Goal: Task Accomplishment & Management: Manage account settings

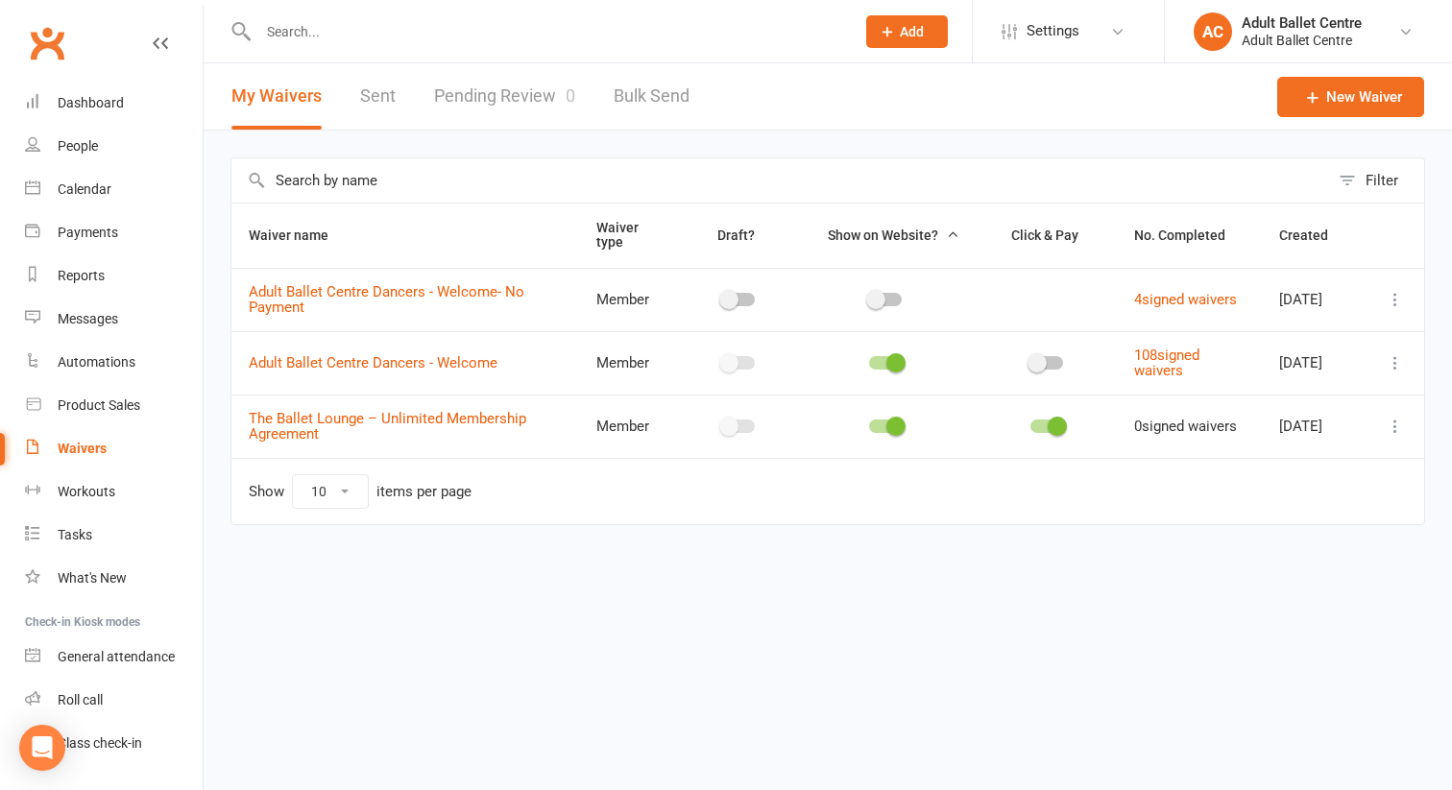
click at [271, 29] on input "text" at bounding box center [547, 31] width 589 height 27
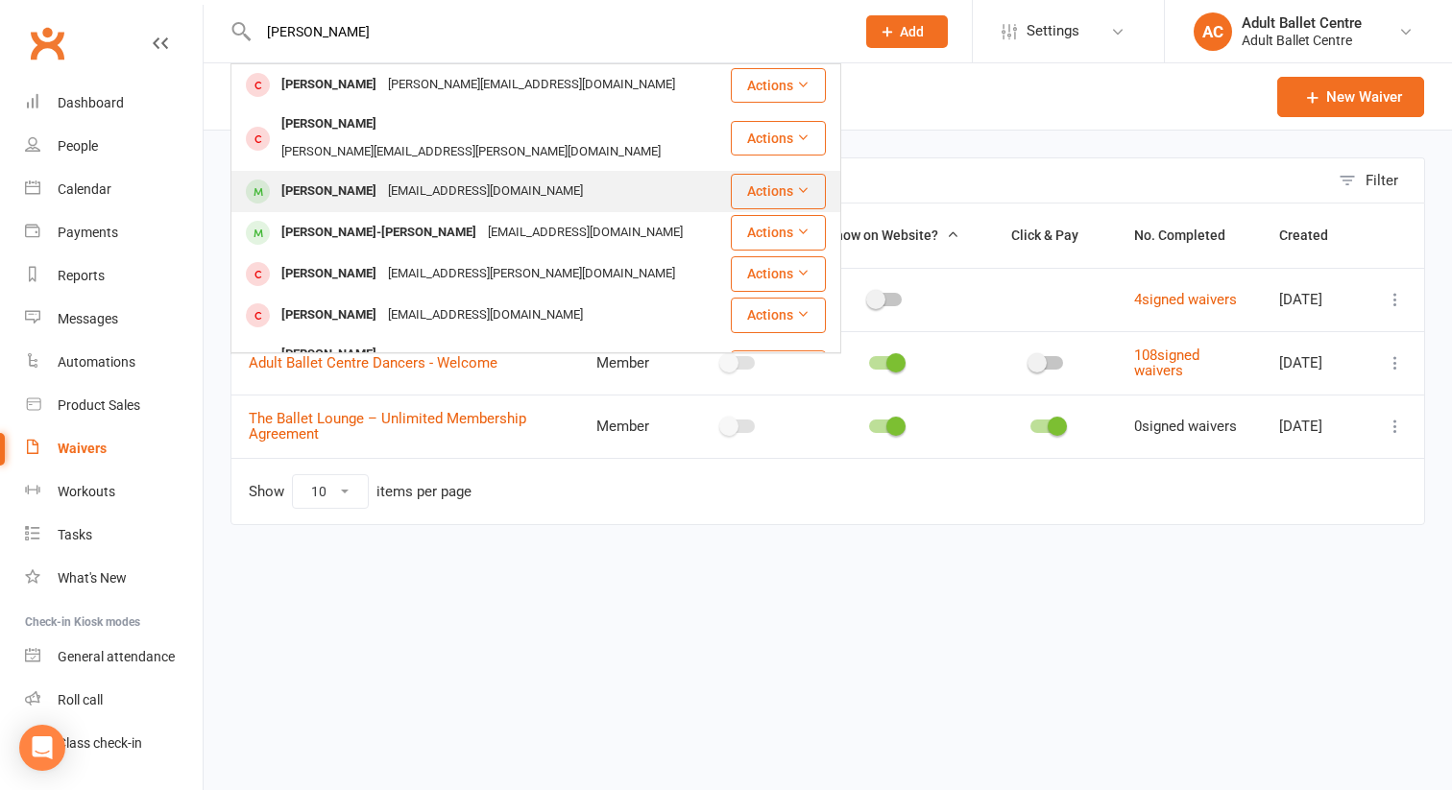
type input "[PERSON_NAME]"
click at [331, 178] on div "[PERSON_NAME]" at bounding box center [329, 192] width 107 height 28
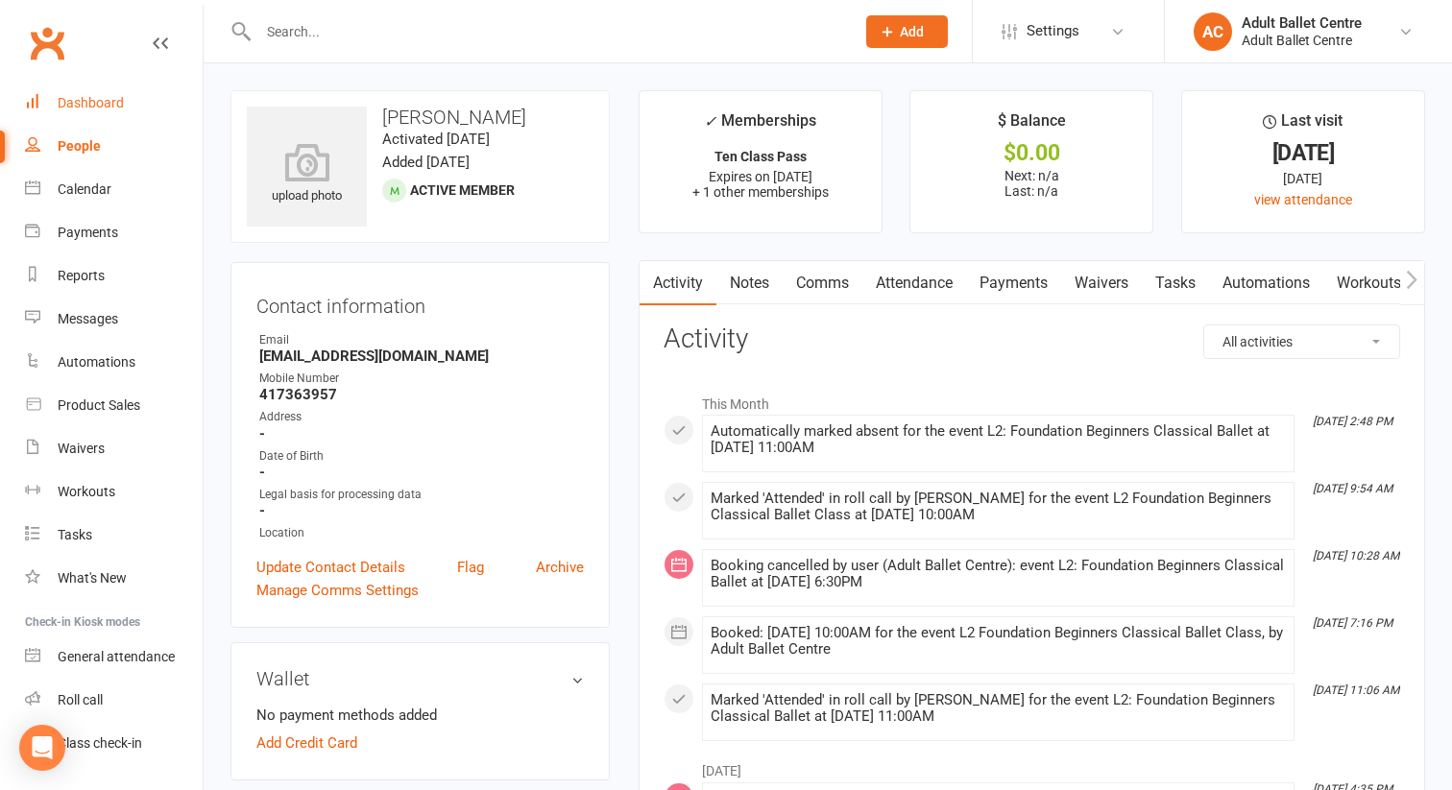
click at [74, 96] on div "Dashboard" at bounding box center [91, 102] width 66 height 15
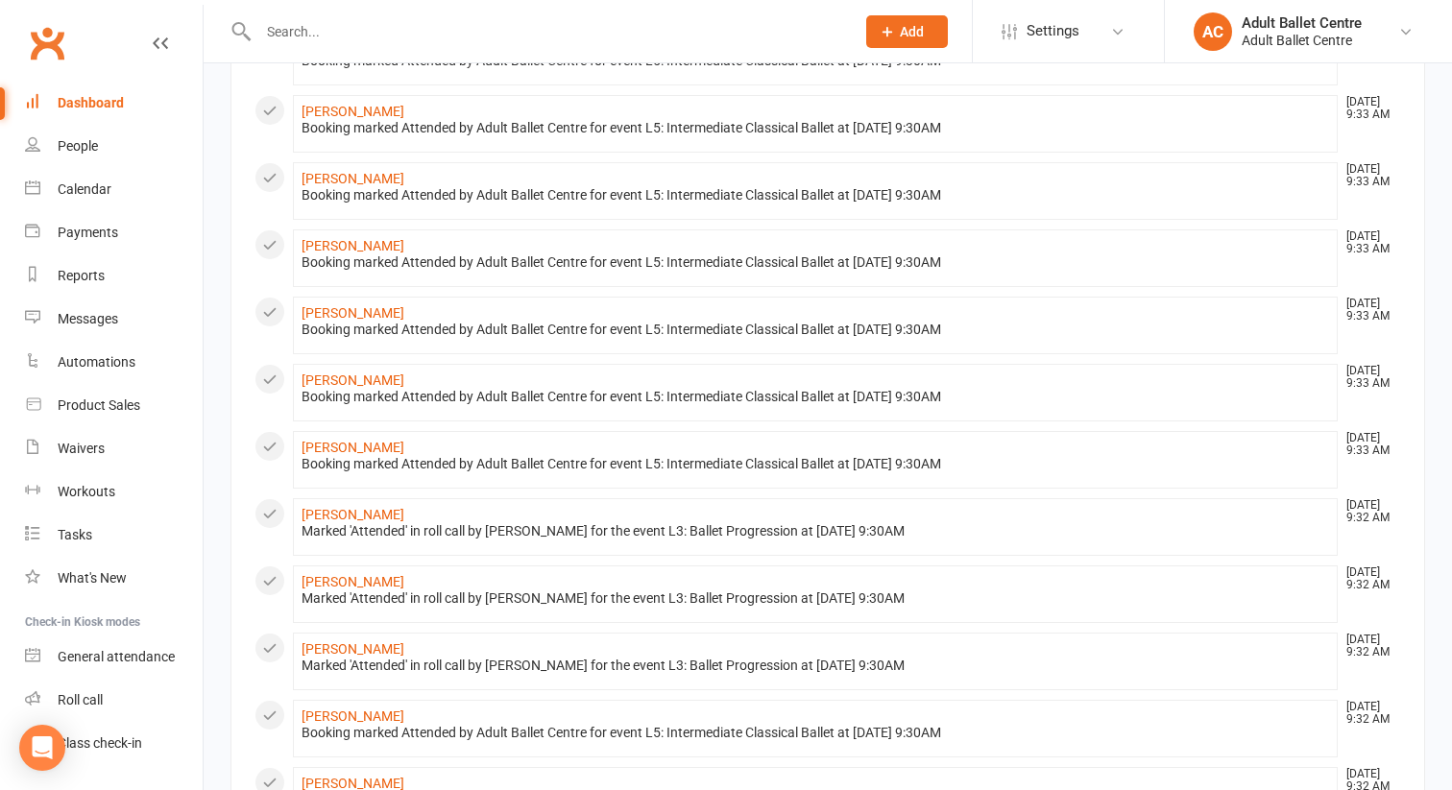
scroll to position [426, 0]
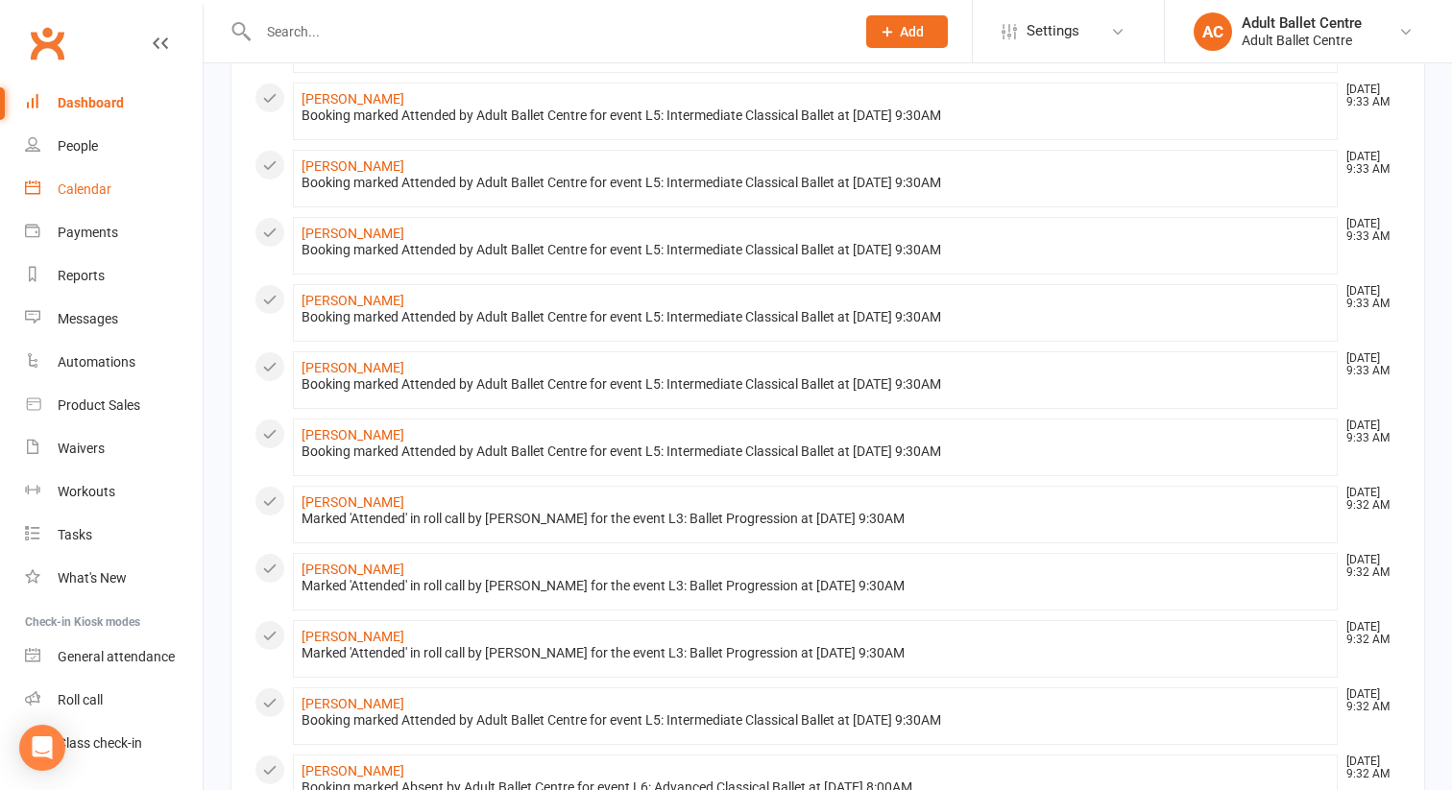
click at [78, 186] on div "Calendar" at bounding box center [85, 189] width 54 height 15
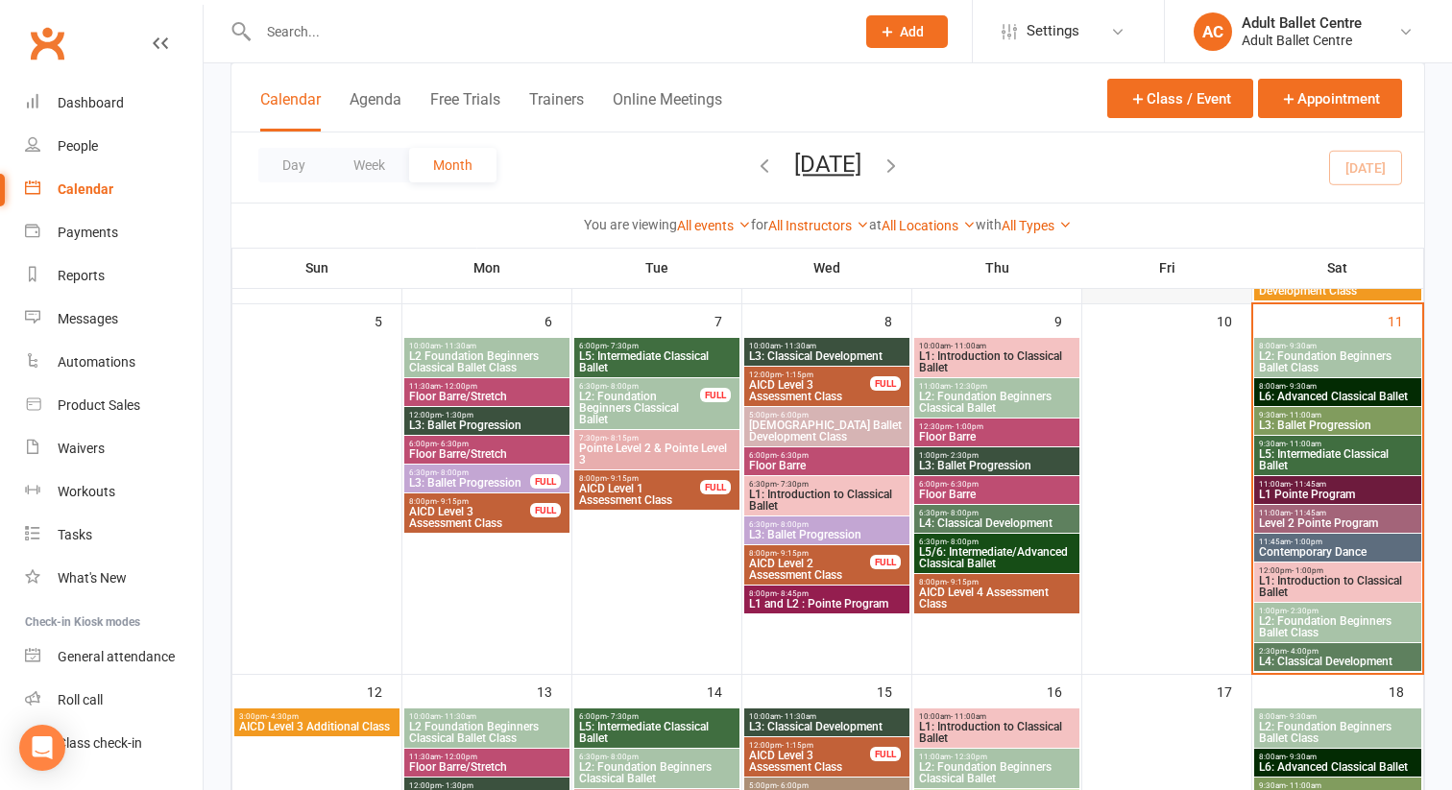
scroll to position [506, 0]
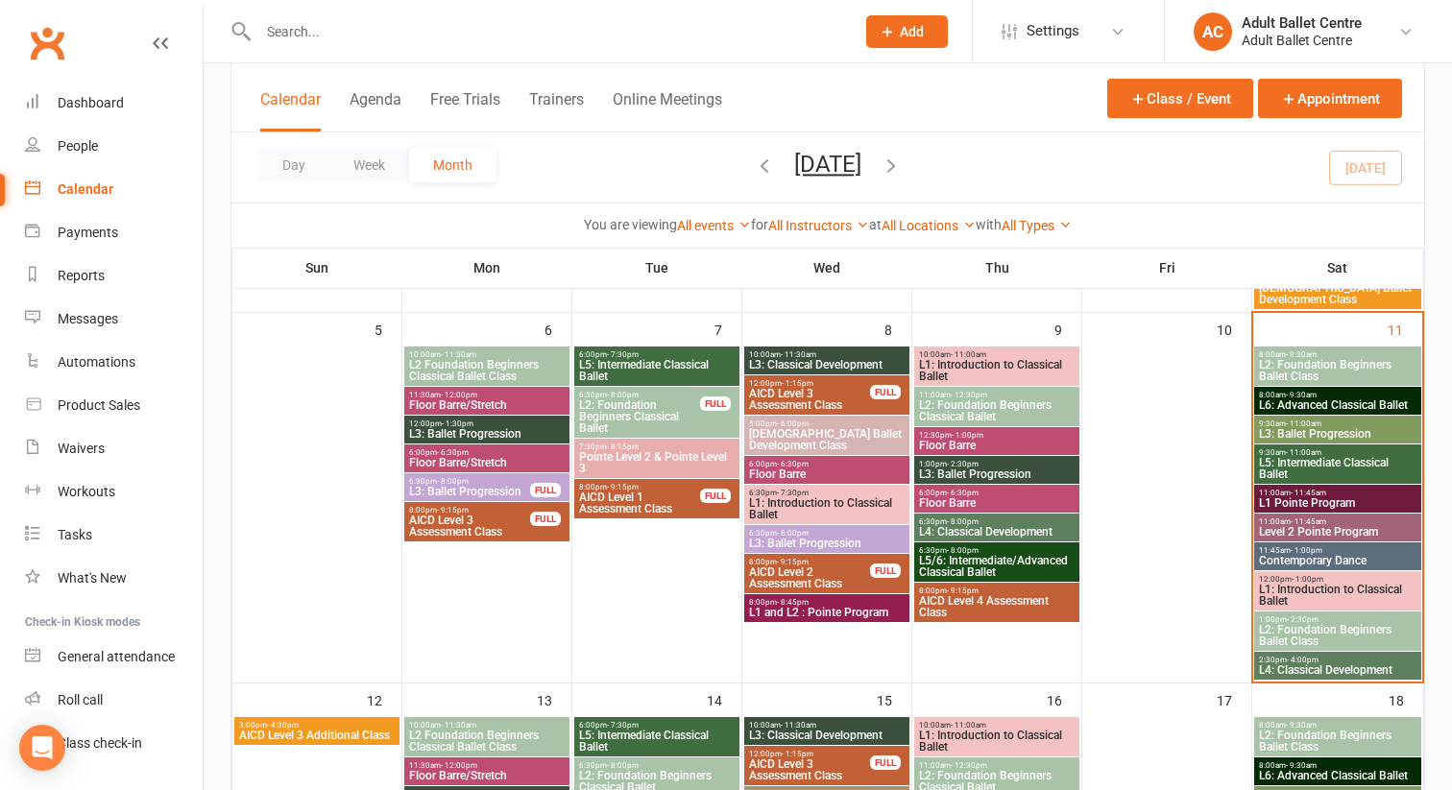
click at [1347, 370] on span "L2: Foundation Beginners Ballet Class" at bounding box center [1337, 370] width 159 height 23
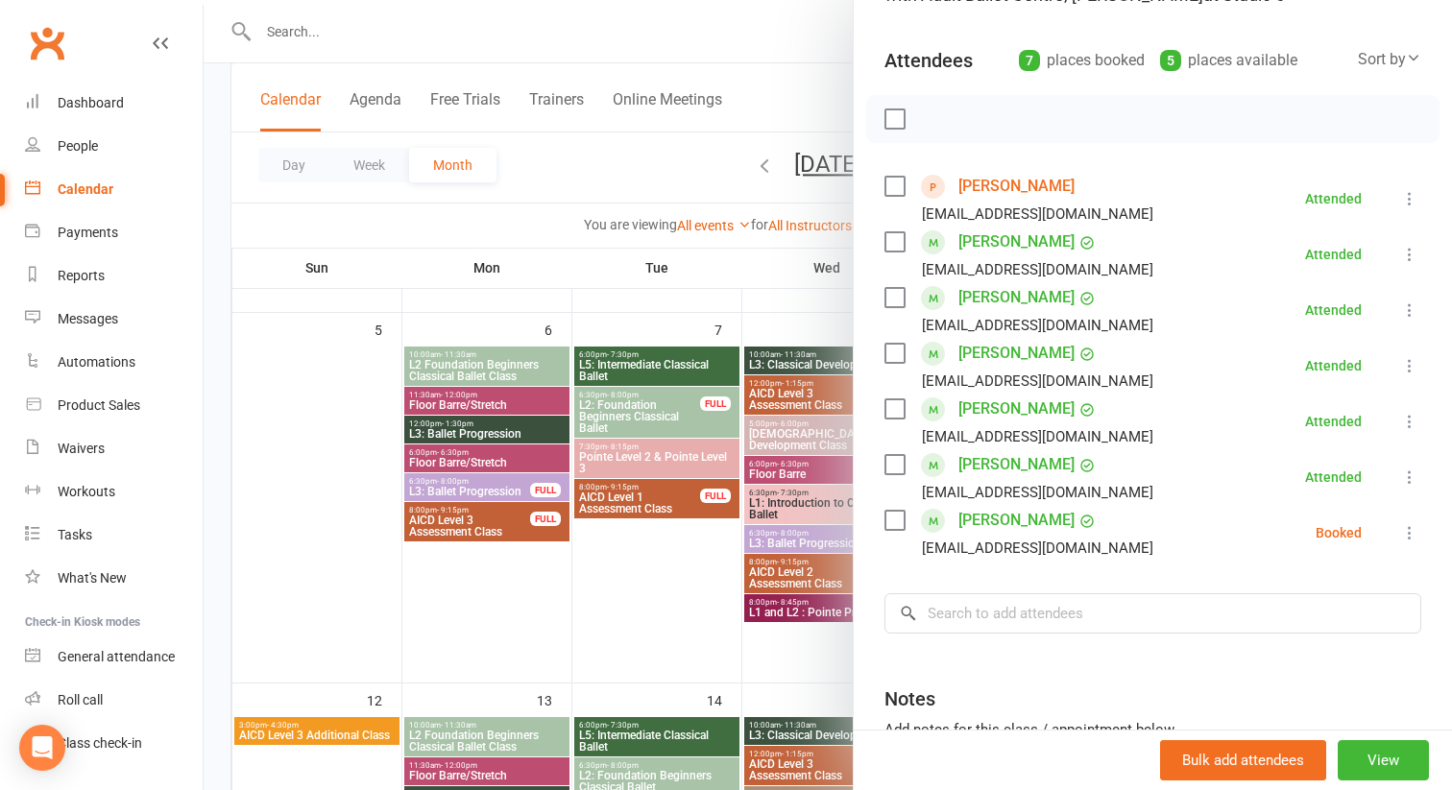
scroll to position [192, 0]
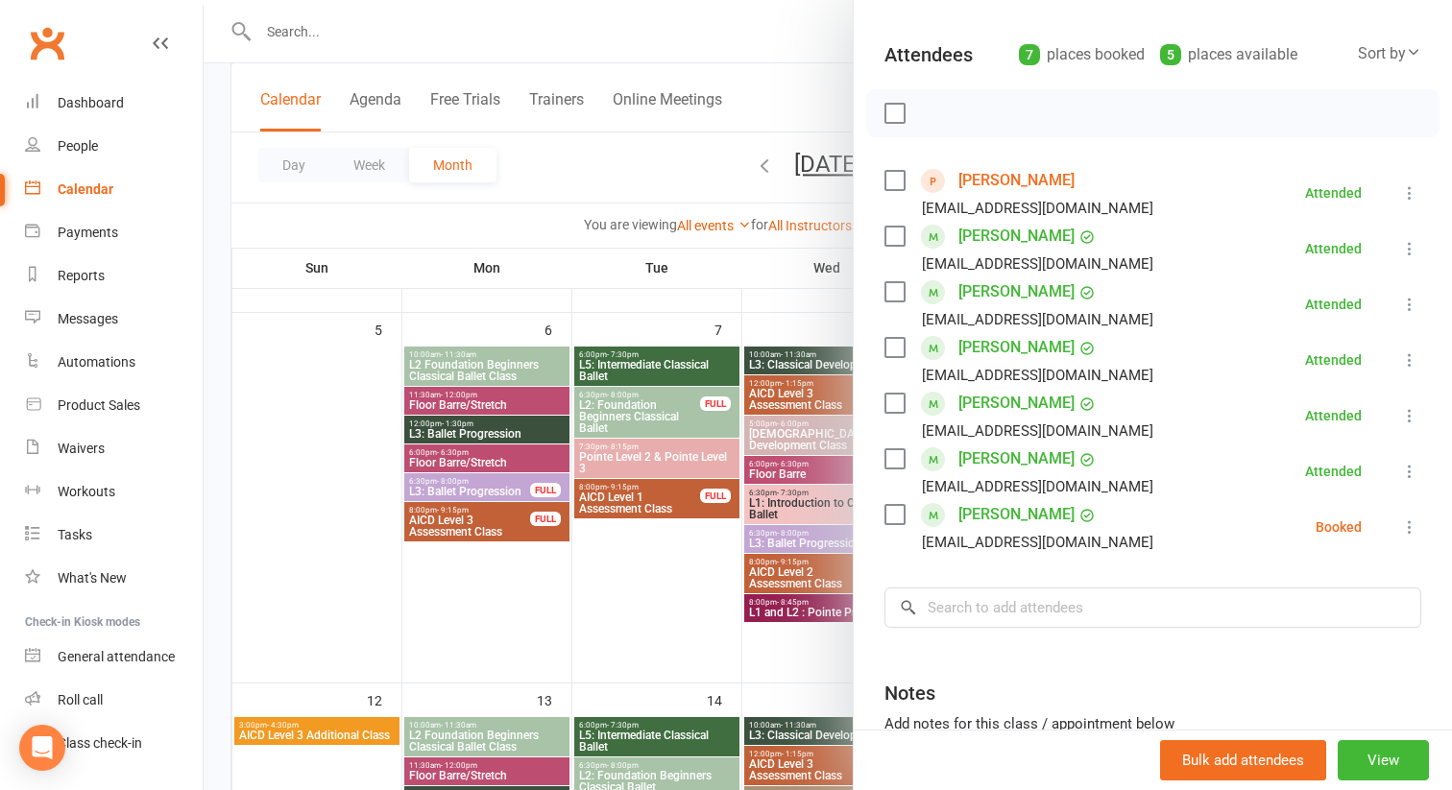
click at [1408, 527] on icon at bounding box center [1409, 527] width 19 height 19
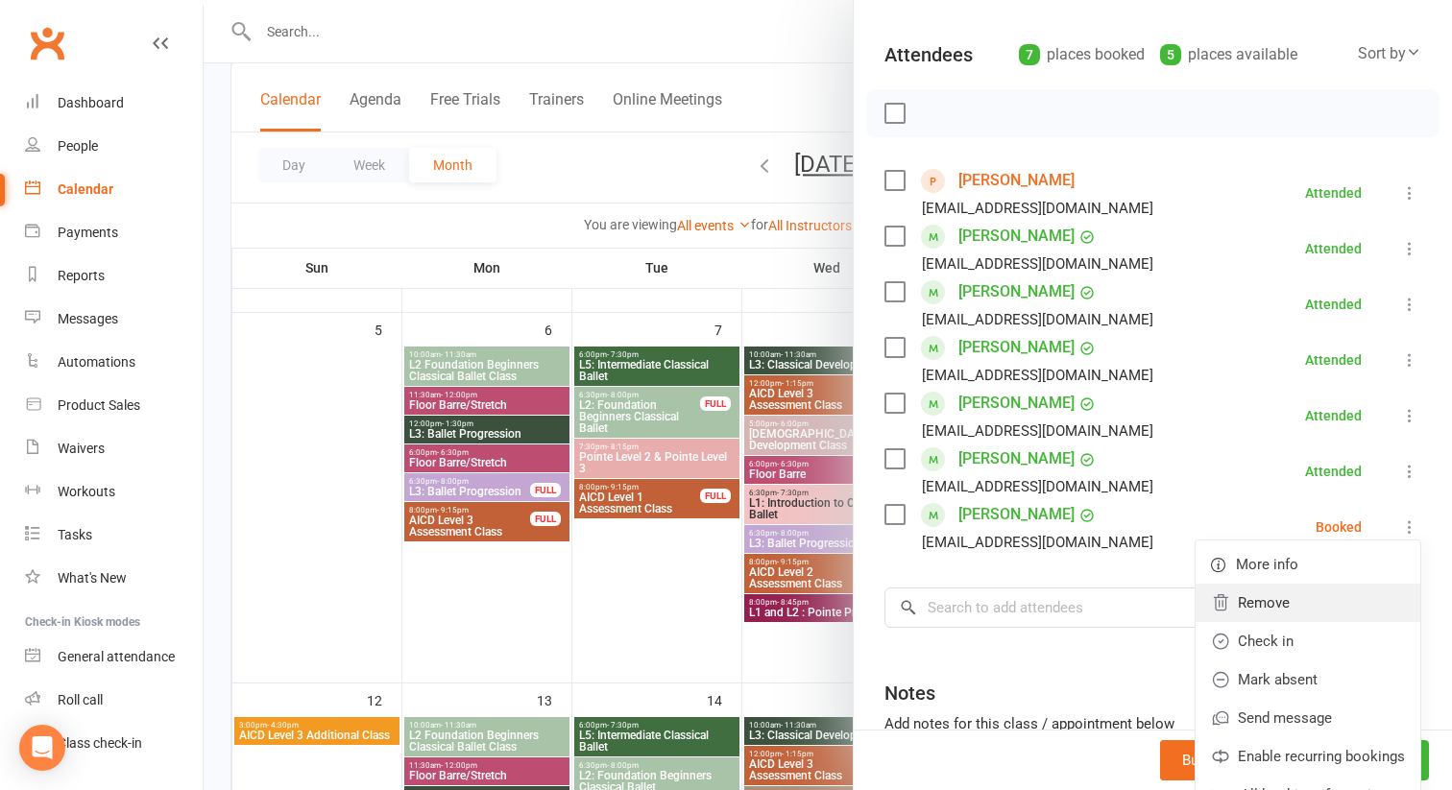
click at [1273, 607] on link "Remove" at bounding box center [1308, 603] width 225 height 38
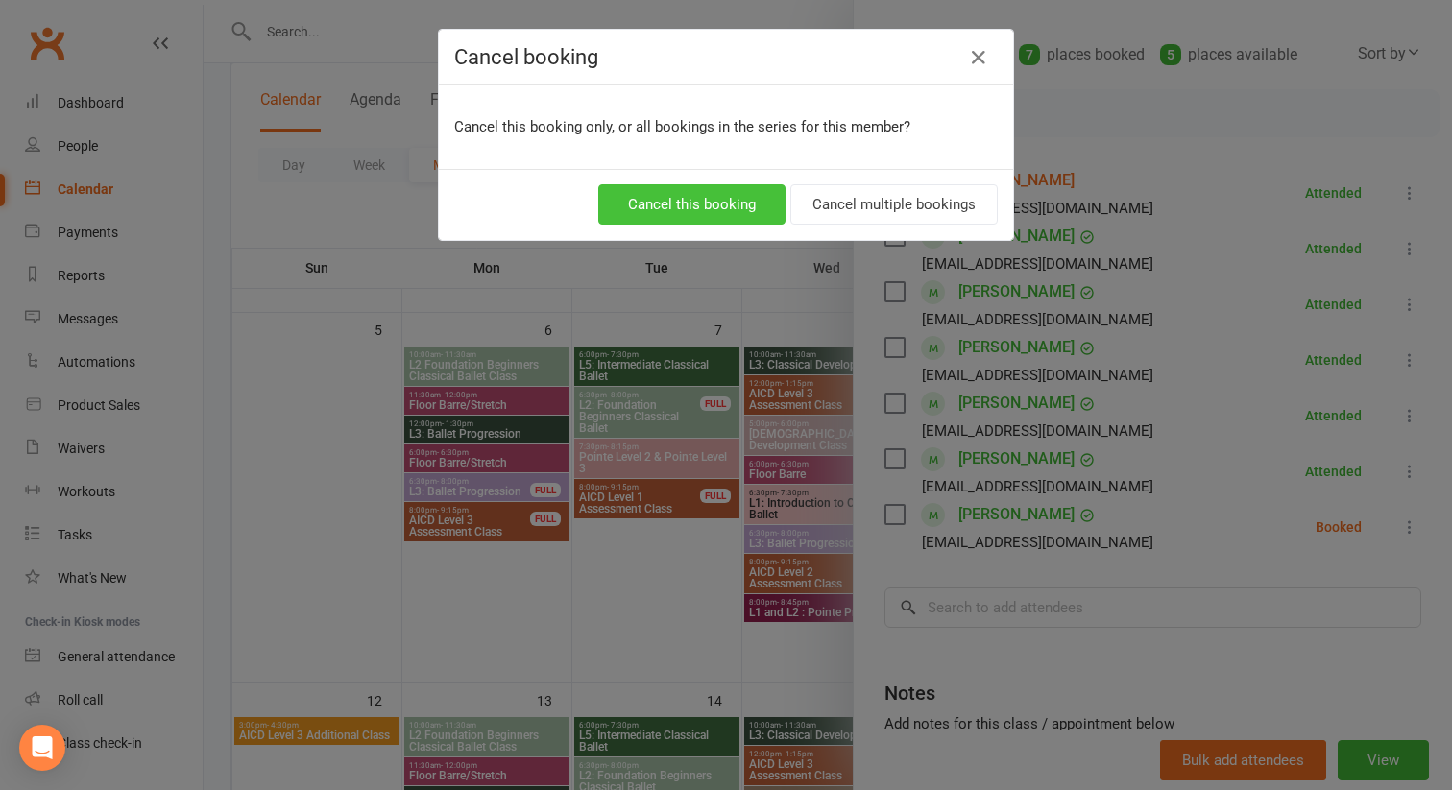
click at [739, 194] on button "Cancel this booking" at bounding box center [691, 204] width 187 height 40
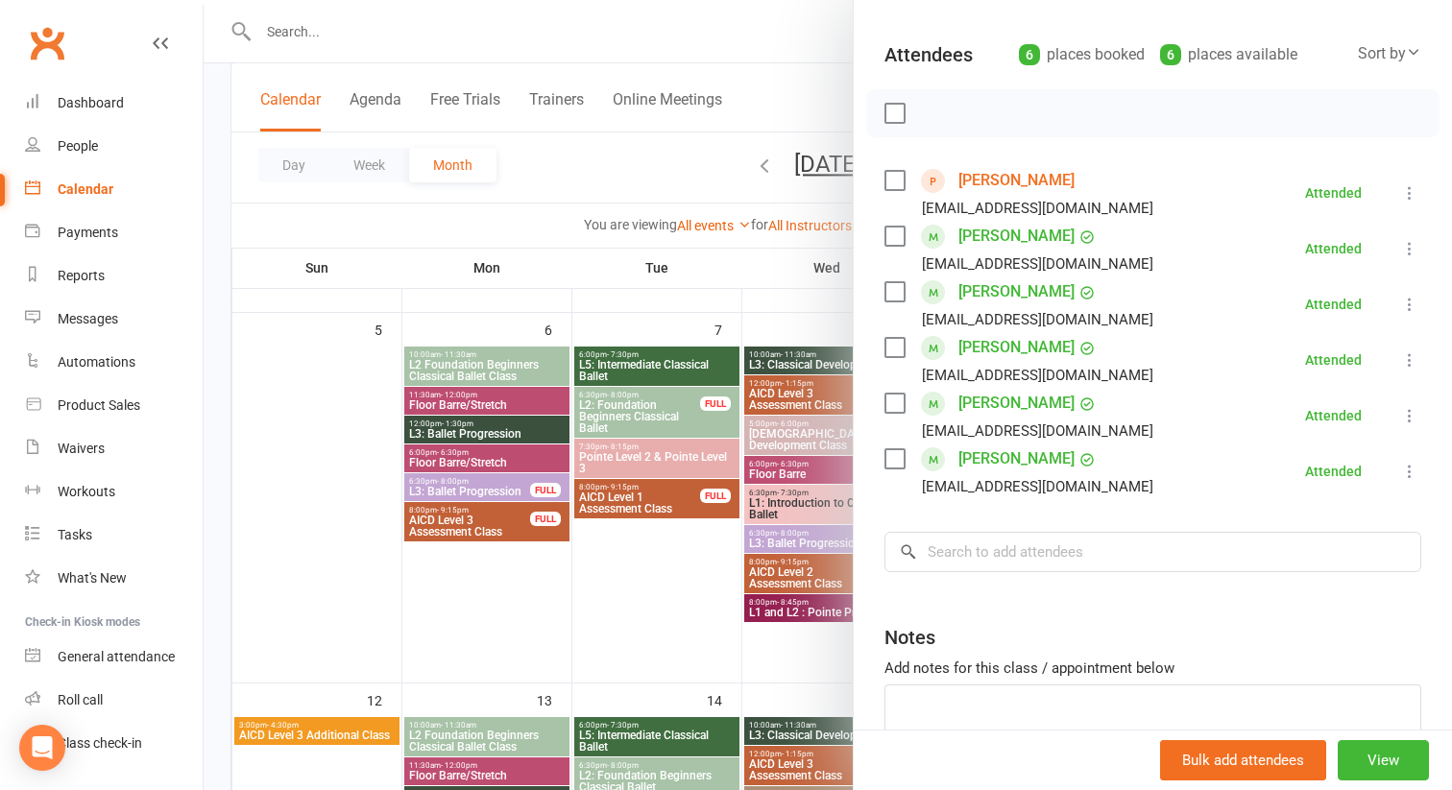
click at [791, 325] on div at bounding box center [828, 395] width 1249 height 790
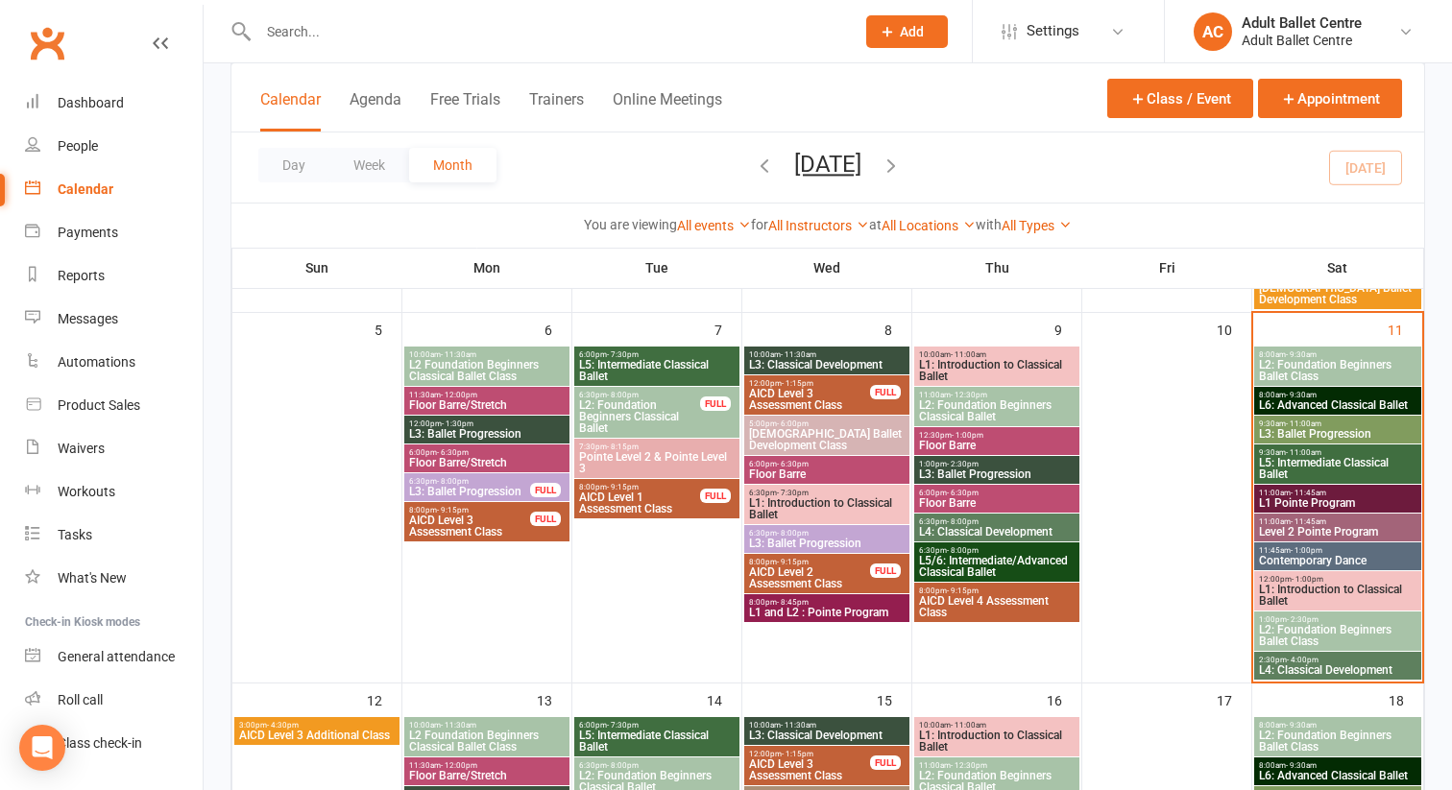
click at [1285, 429] on span "L3: Ballet Progression" at bounding box center [1337, 434] width 159 height 12
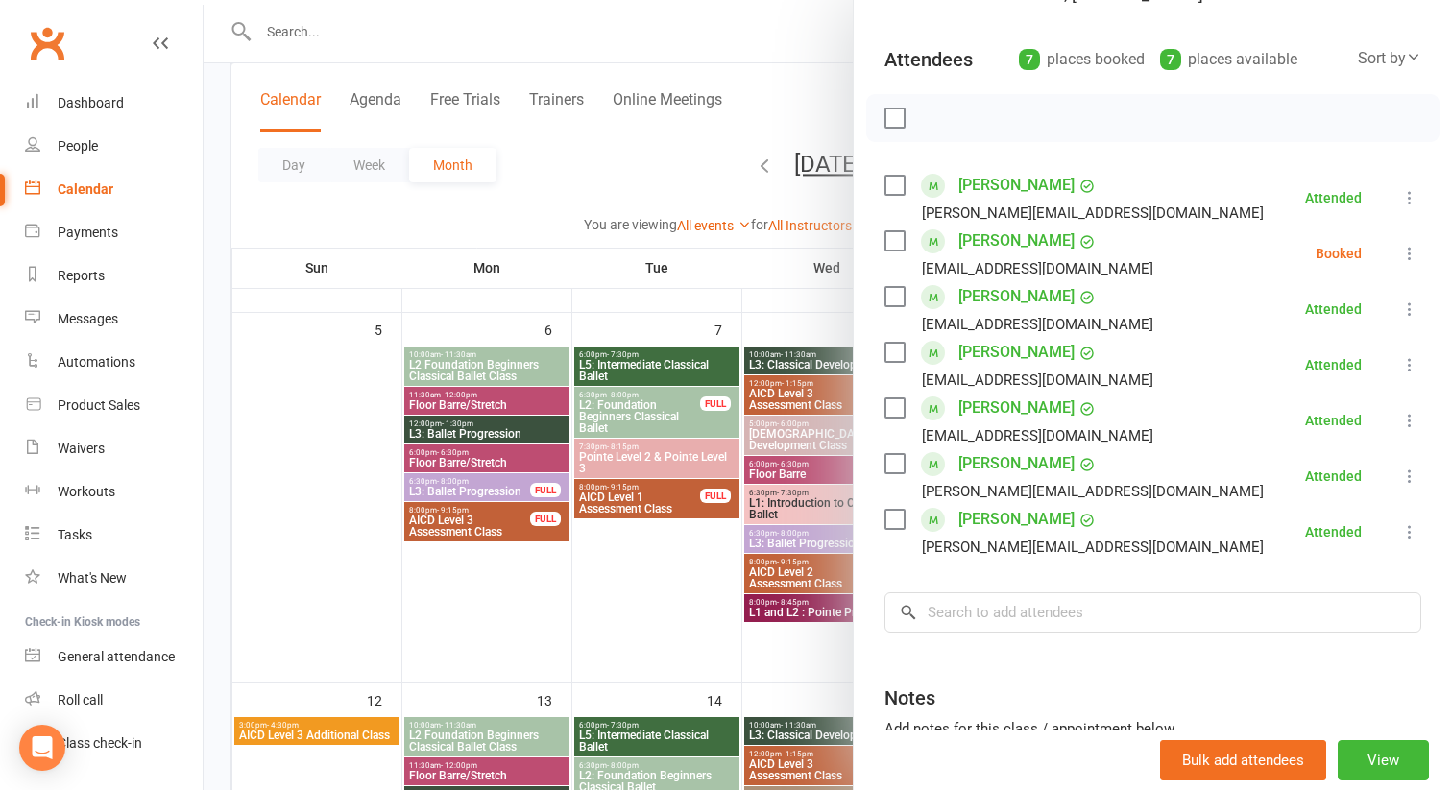
scroll to position [362, 0]
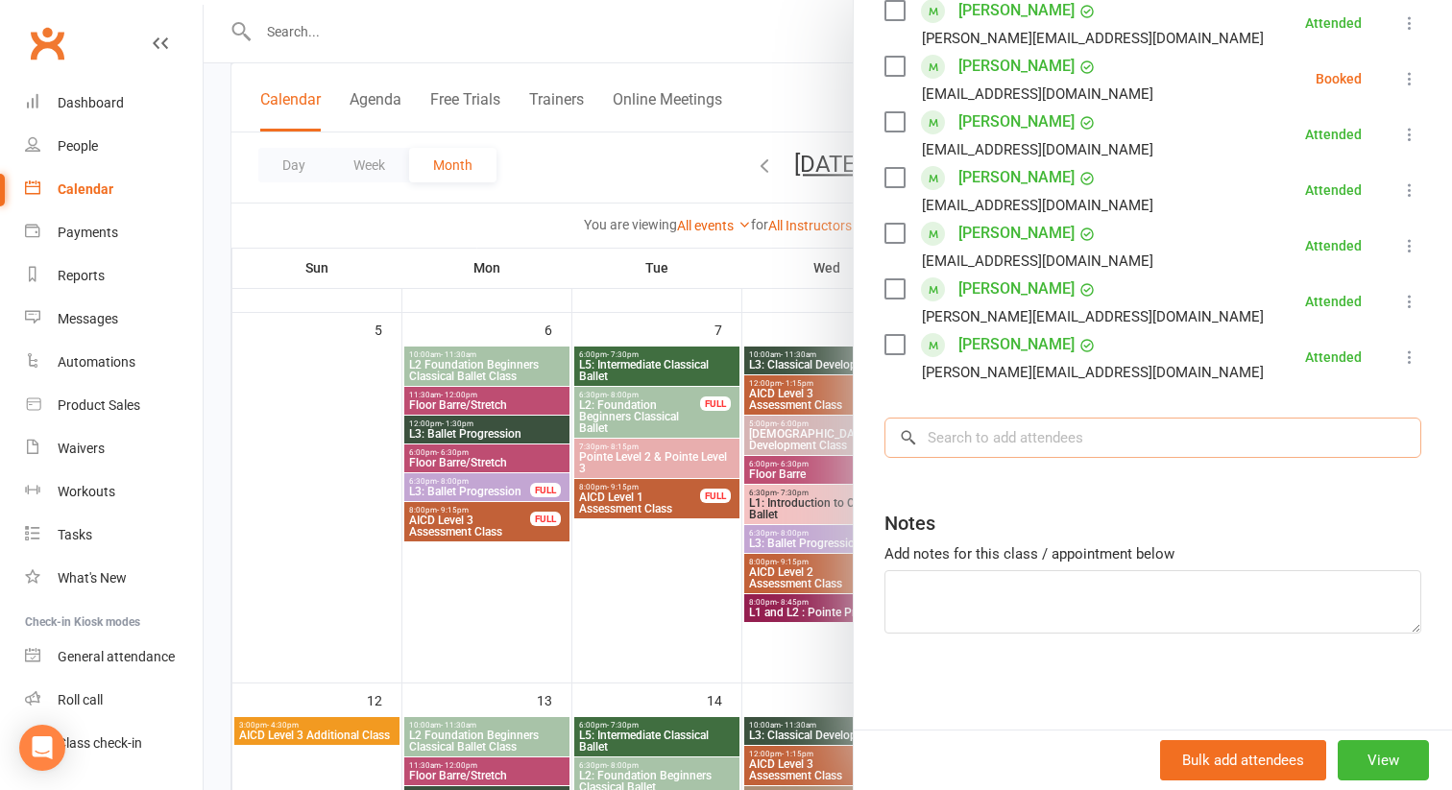
click at [990, 430] on input "search" at bounding box center [1153, 438] width 537 height 40
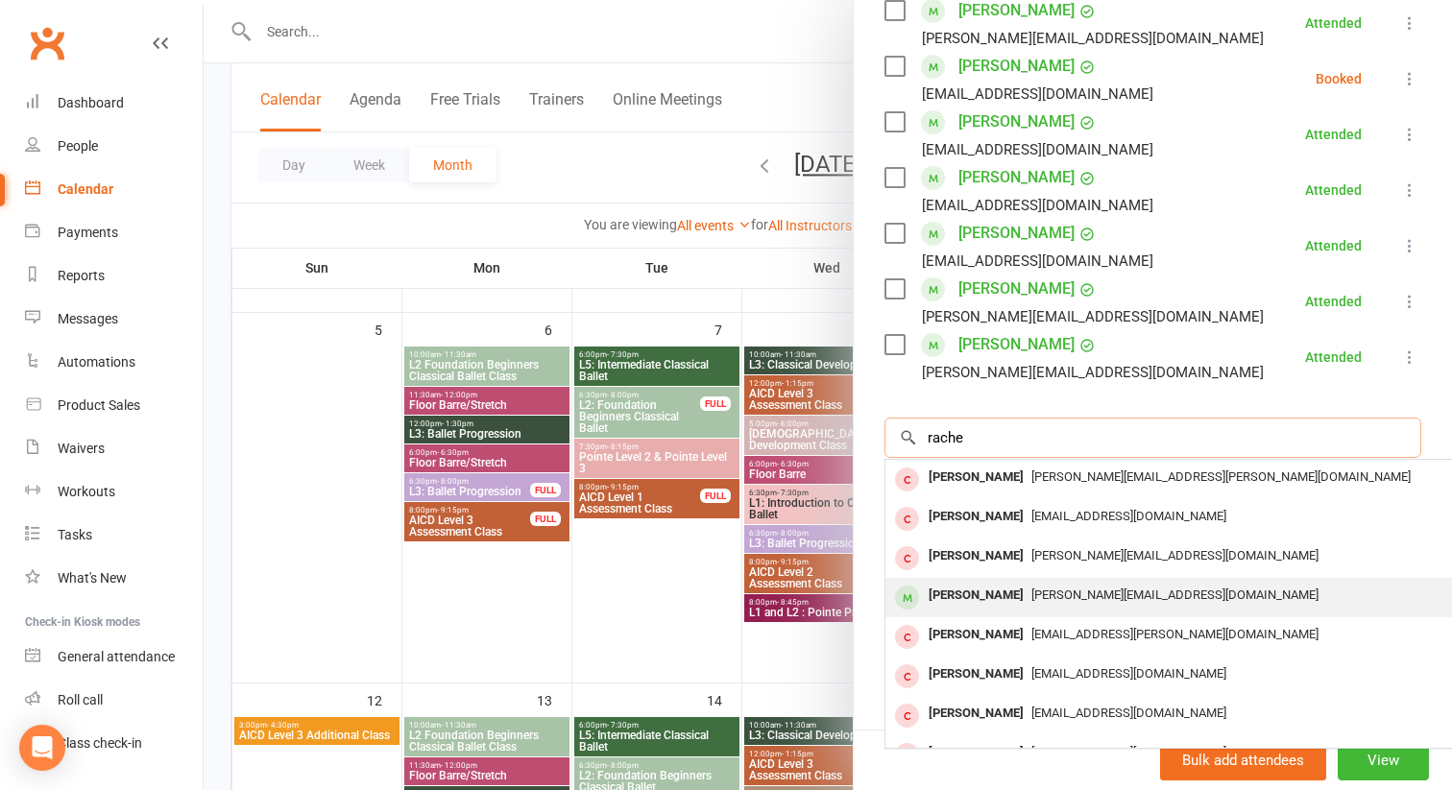
scroll to position [106, 0]
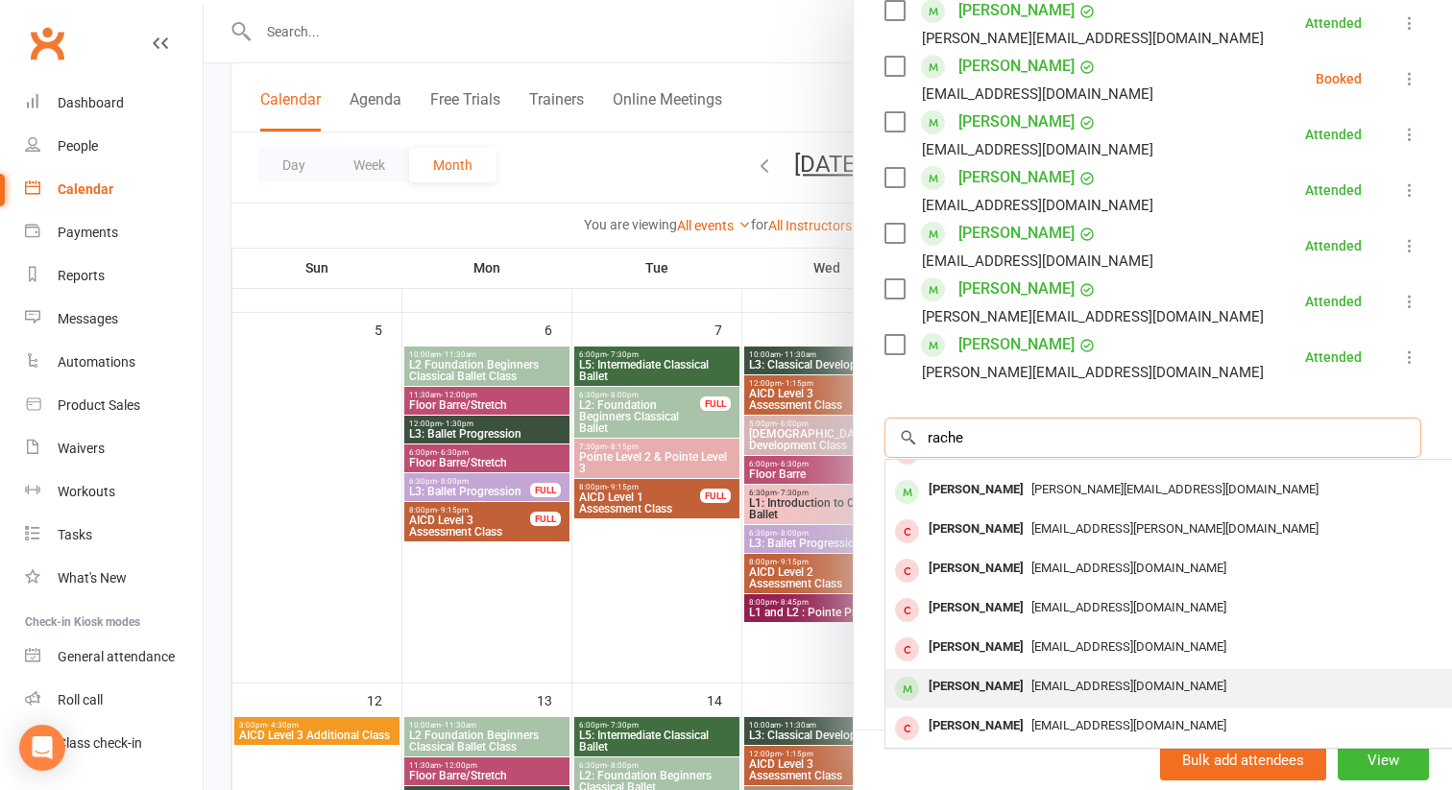
type input "rache"
click at [1034, 686] on span "[EMAIL_ADDRESS][DOMAIN_NAME]" at bounding box center [1129, 686] width 195 height 14
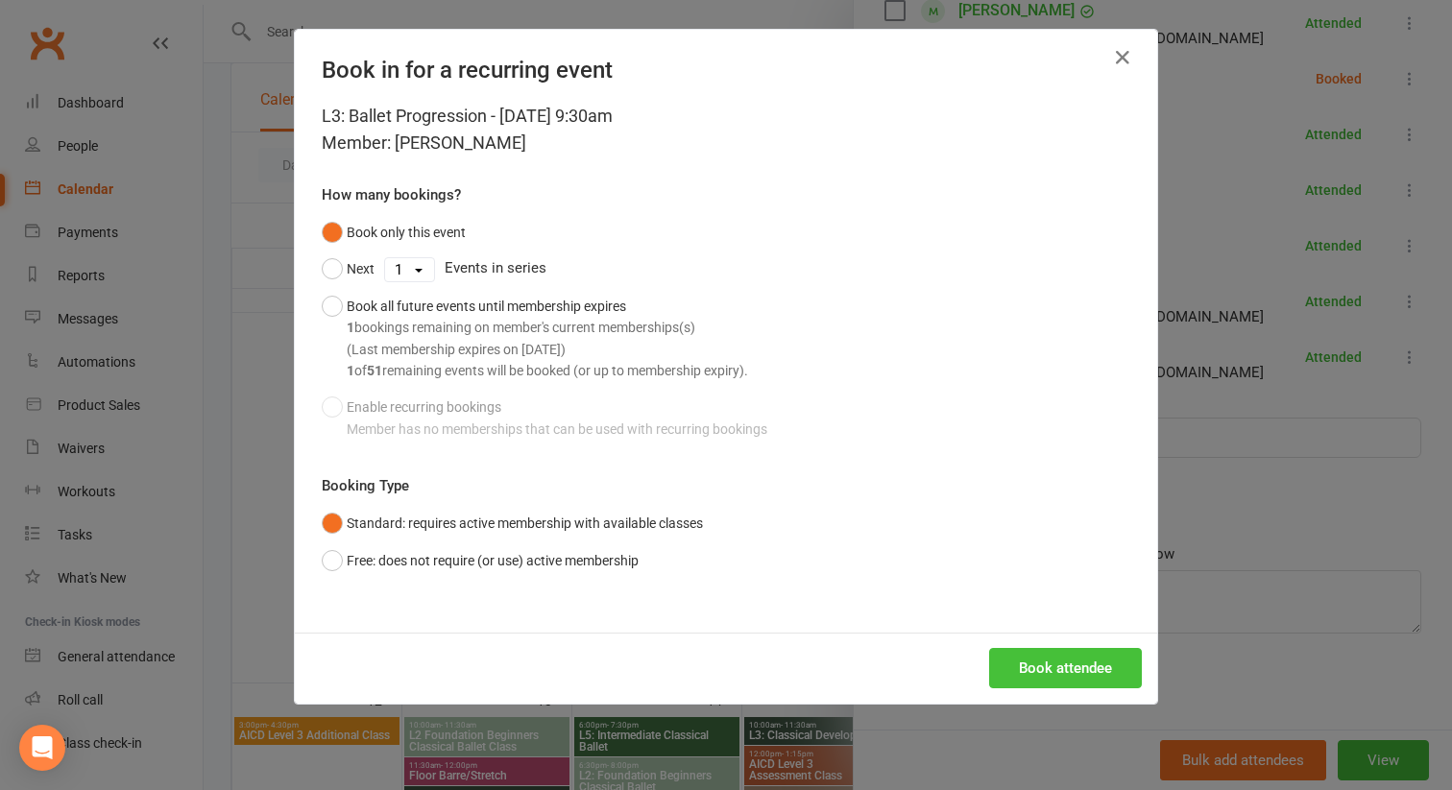
click at [1040, 669] on button "Book attendee" at bounding box center [1065, 668] width 153 height 40
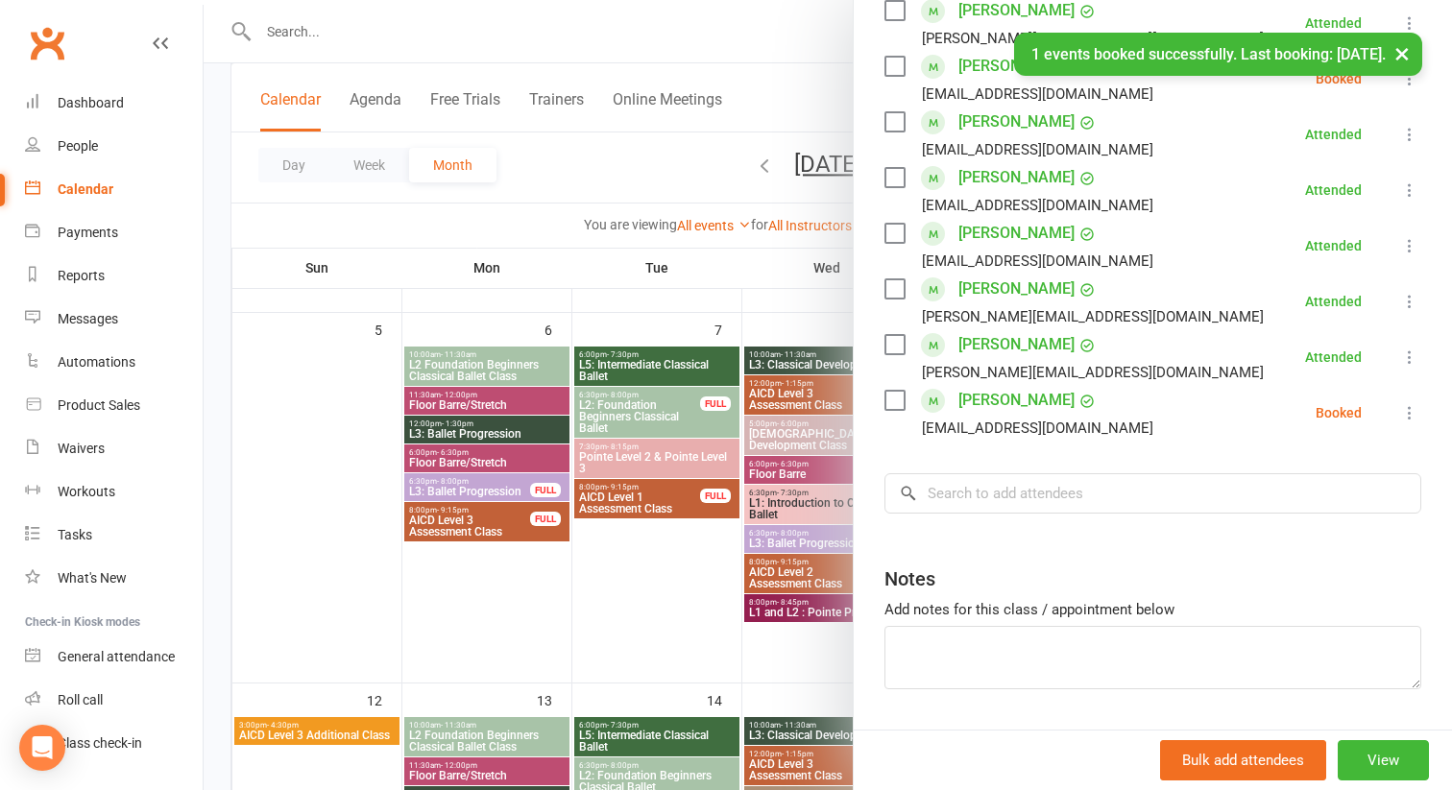
click at [1412, 412] on icon at bounding box center [1409, 412] width 19 height 19
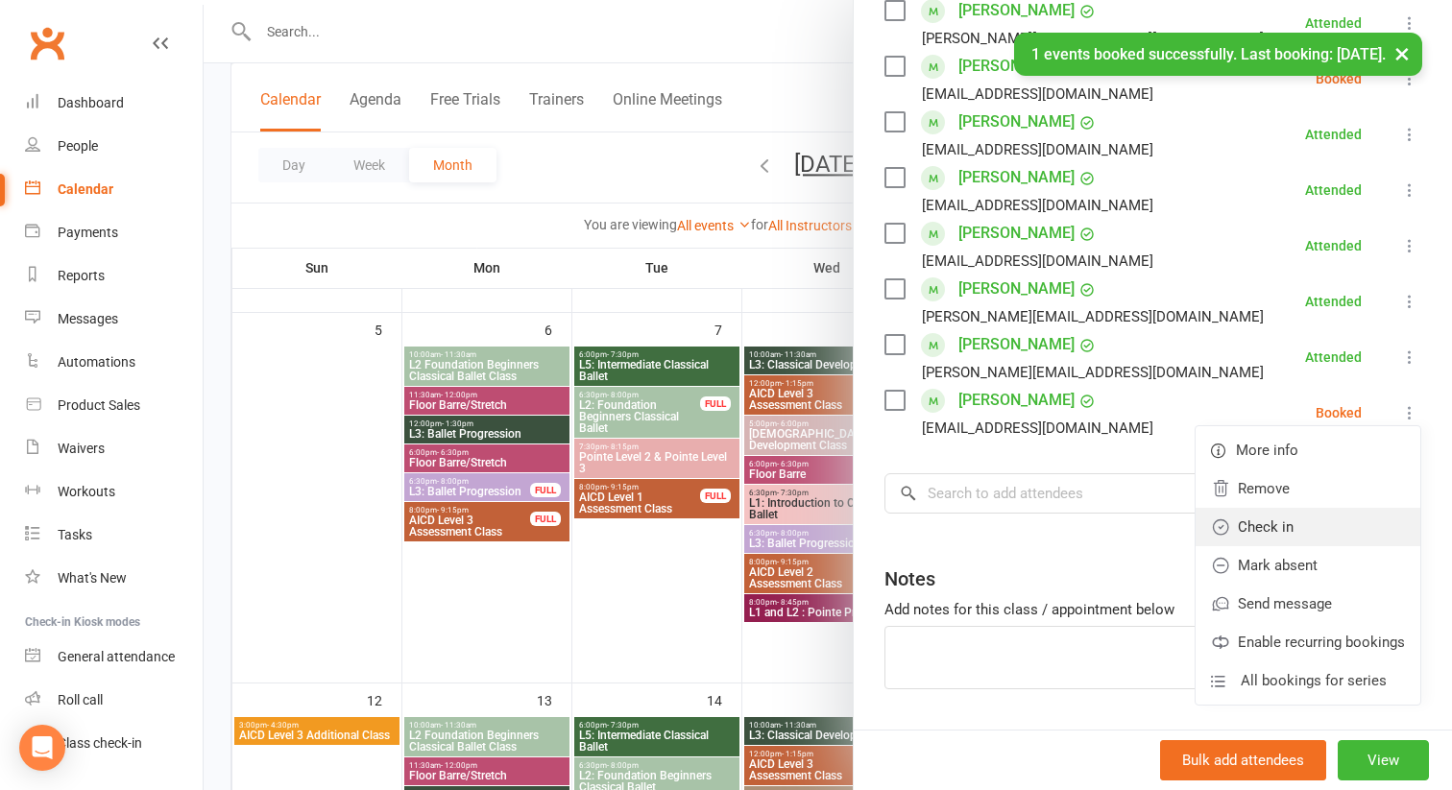
click at [1331, 533] on link "Check in" at bounding box center [1308, 527] width 225 height 38
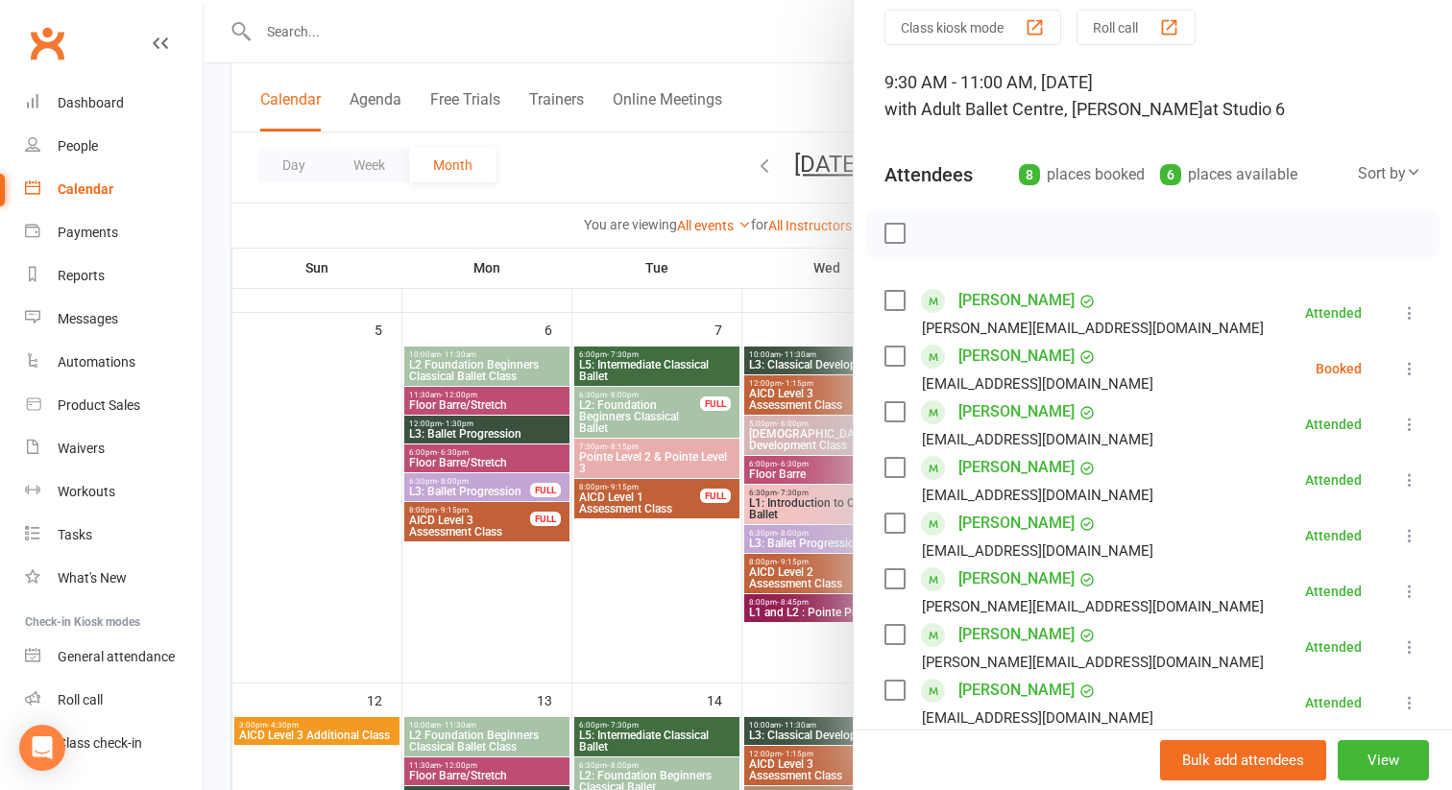
scroll to position [60, 0]
